Goal: Task Accomplishment & Management: Use online tool/utility

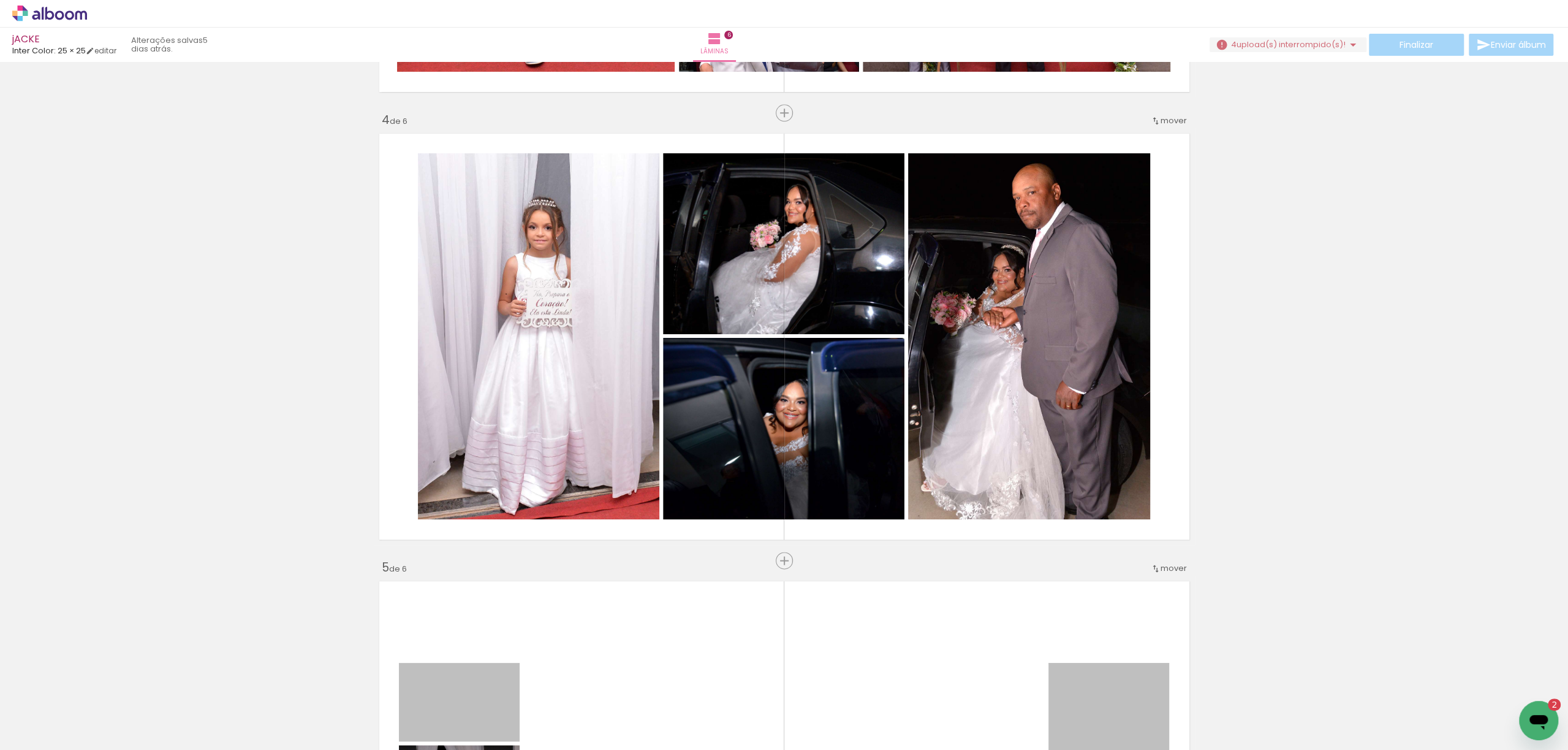
scroll to position [1389, 0]
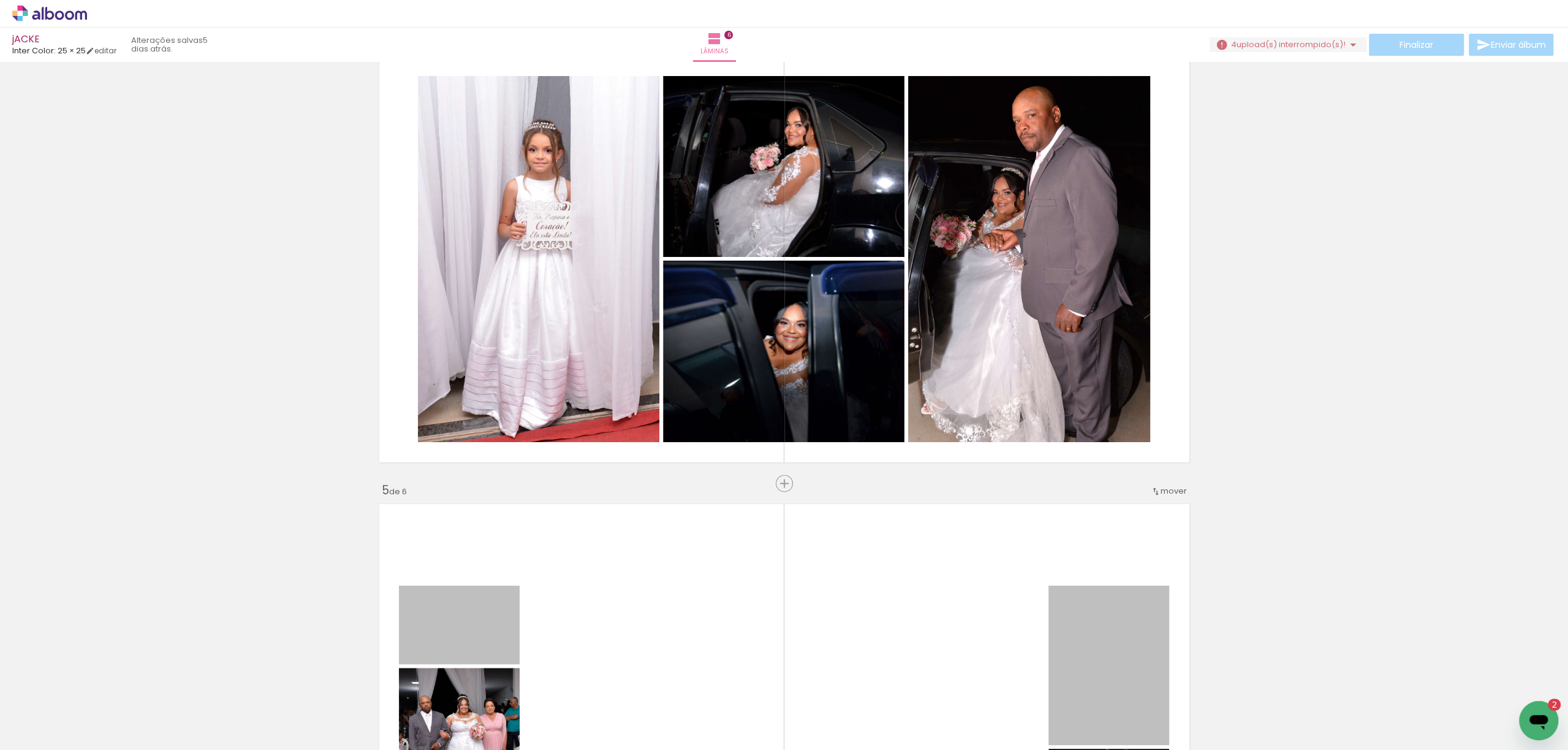
click at [1315, 43] on span "upload(s) interrompido(s)!" at bounding box center [1291, 45] width 109 height 11
click at [1424, 202] on div "Inserir lâmina 1 de 6 Inserir lâmina 2 de 6 Inserir lâmina 3 de 6 Inserir lâmin…" at bounding box center [784, 244] width 1568 height 3134
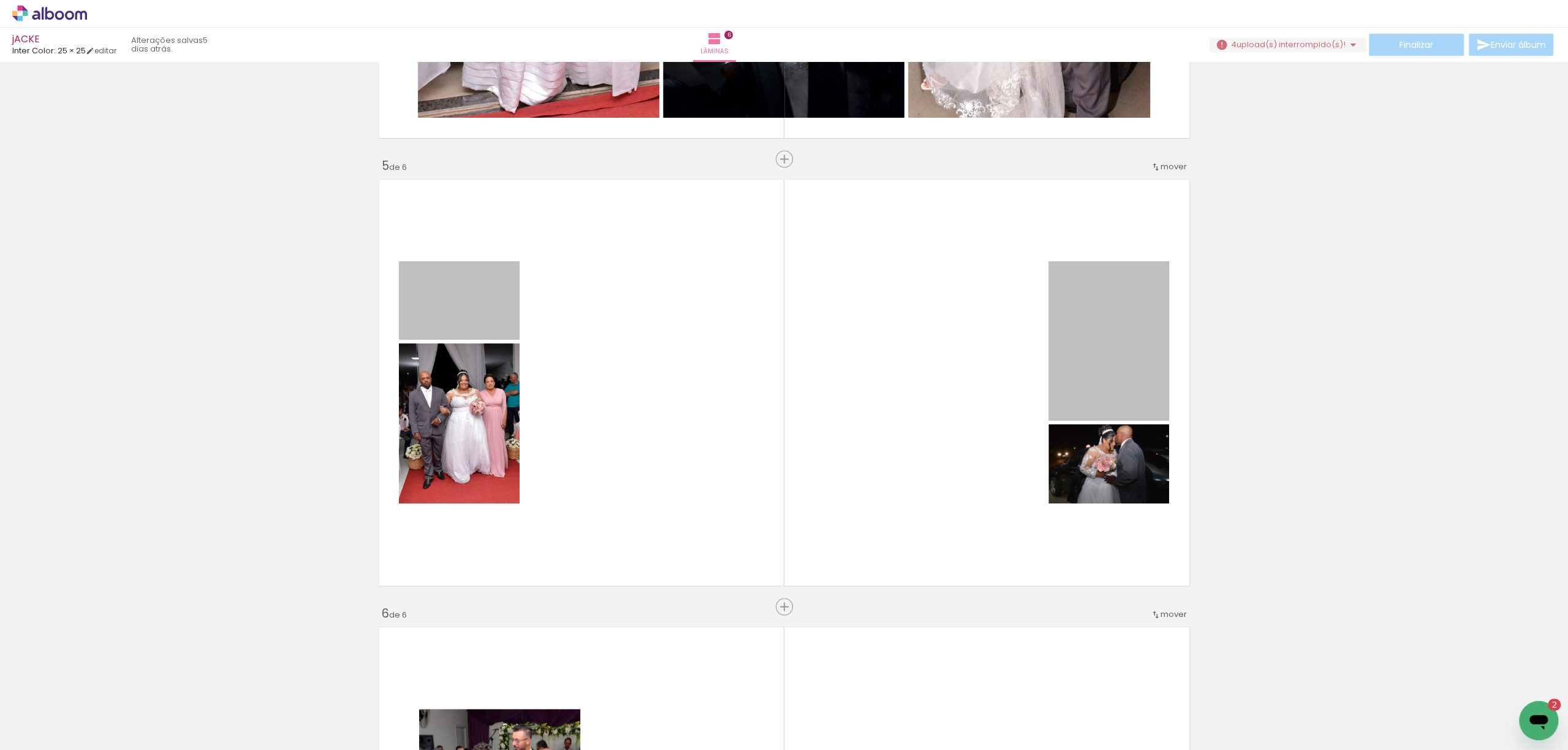
scroll to position [1717, 0]
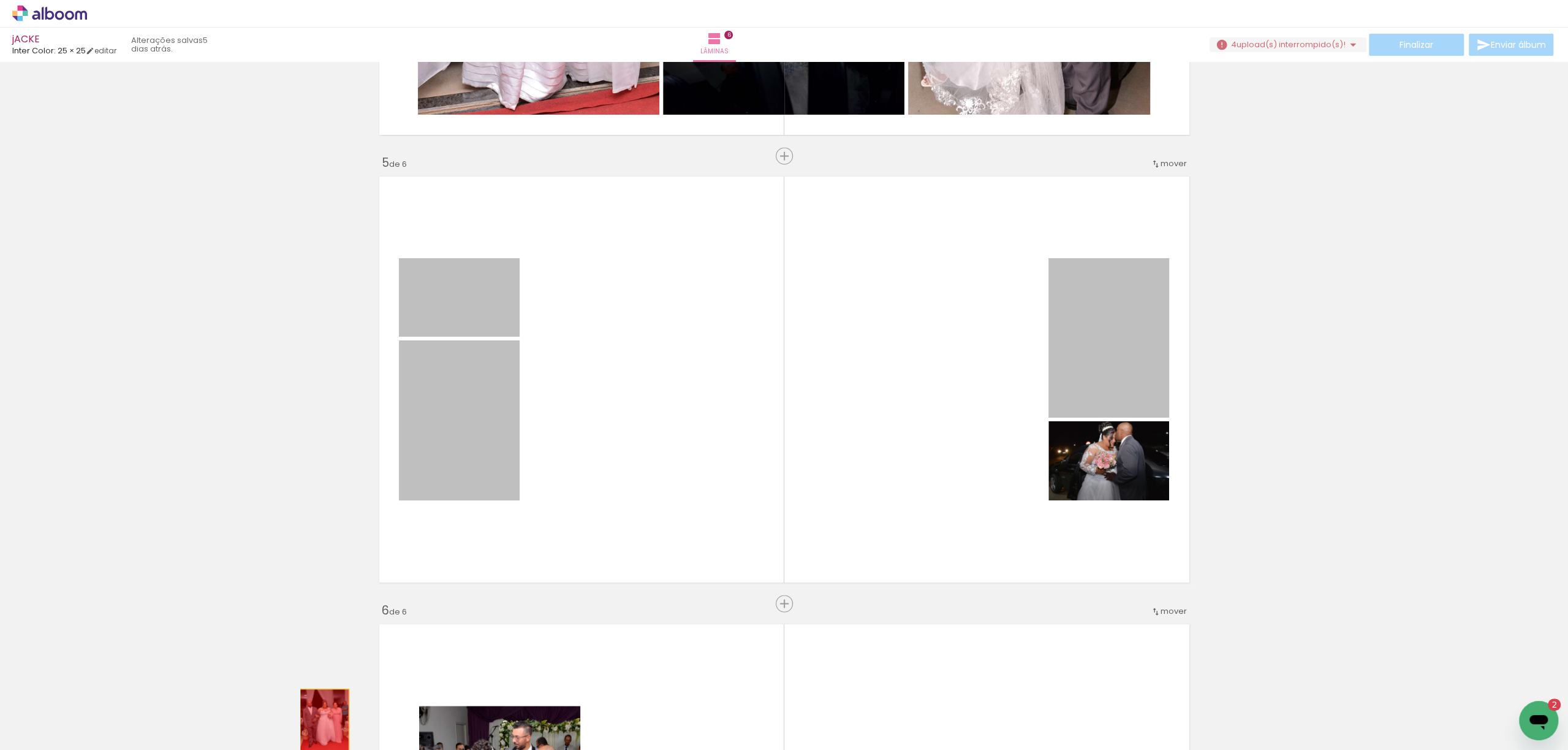
drag, startPoint x: 470, startPoint y: 391, endPoint x: 318, endPoint y: 721, distance: 363.3
click at [318, 721] on quentale-workspace at bounding box center [784, 375] width 1568 height 750
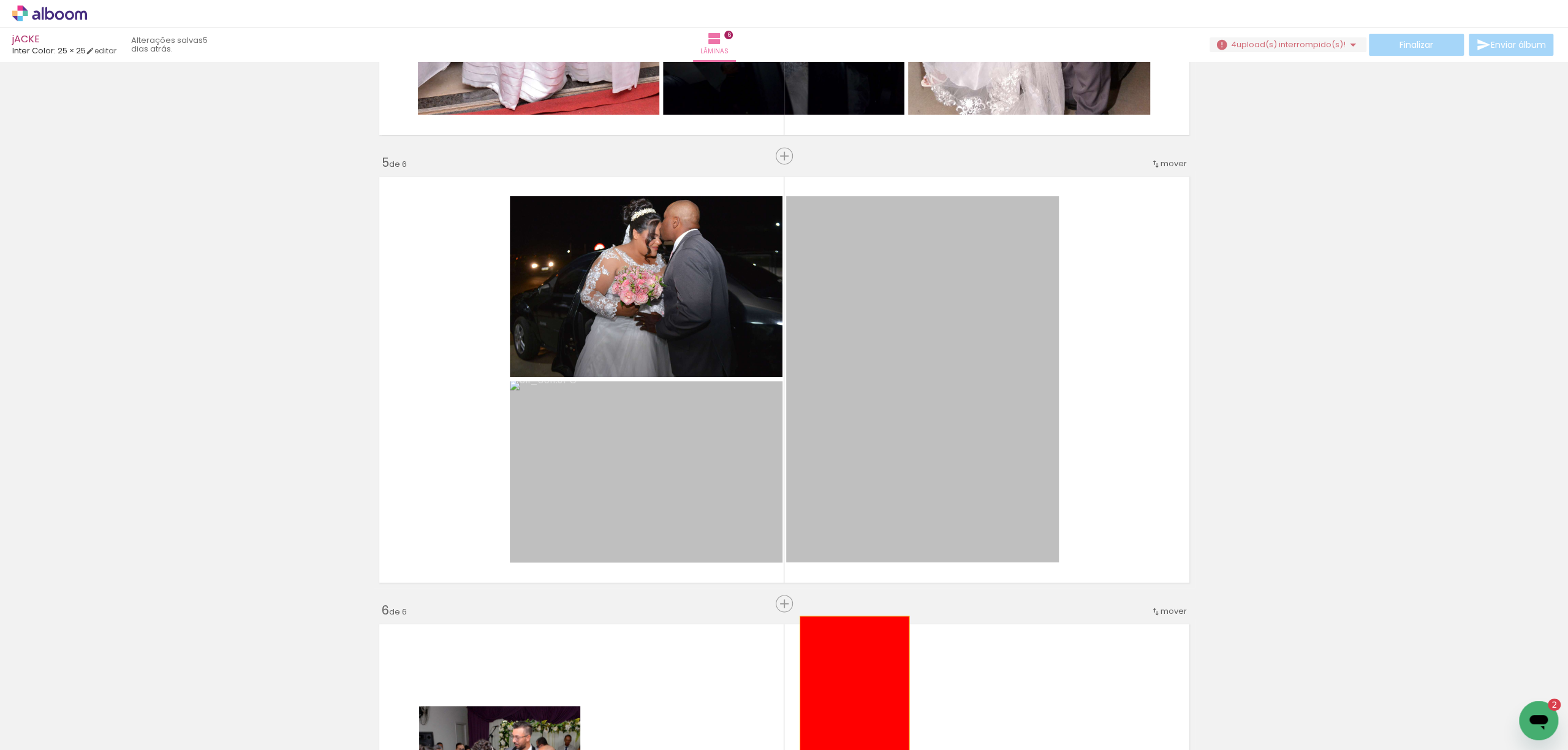
drag, startPoint x: 976, startPoint y: 341, endPoint x: 848, endPoint y: 689, distance: 370.8
click at [848, 689] on quentale-workspace at bounding box center [784, 375] width 1568 height 750
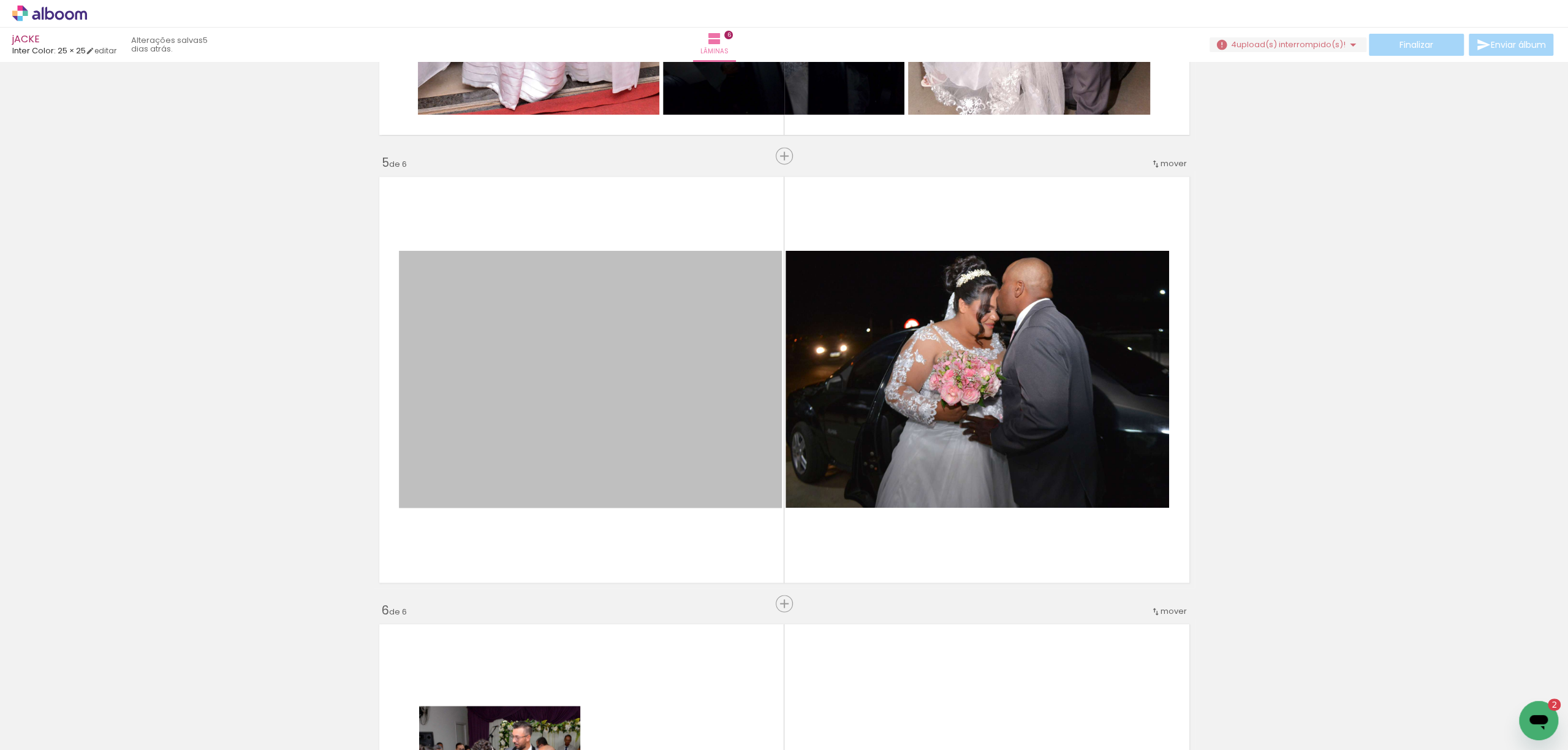
click at [54, 710] on input "Todas as fotos" at bounding box center [34, 713] width 47 height 11
